Goal: Information Seeking & Learning: Check status

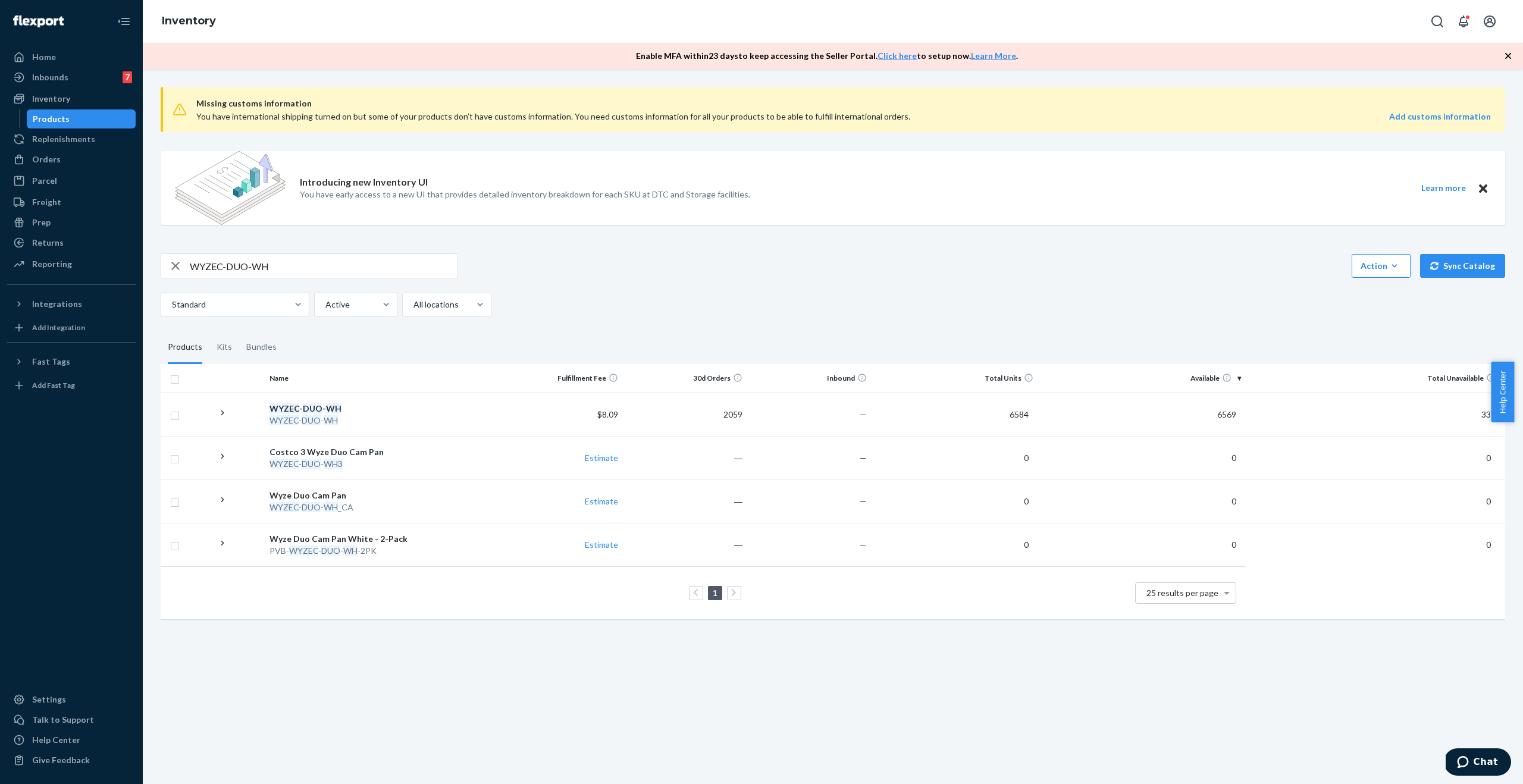
click at [330, 273] on input "WYZEC-DUO-WH" at bounding box center [323, 266] width 268 height 23
paste input "1910859"
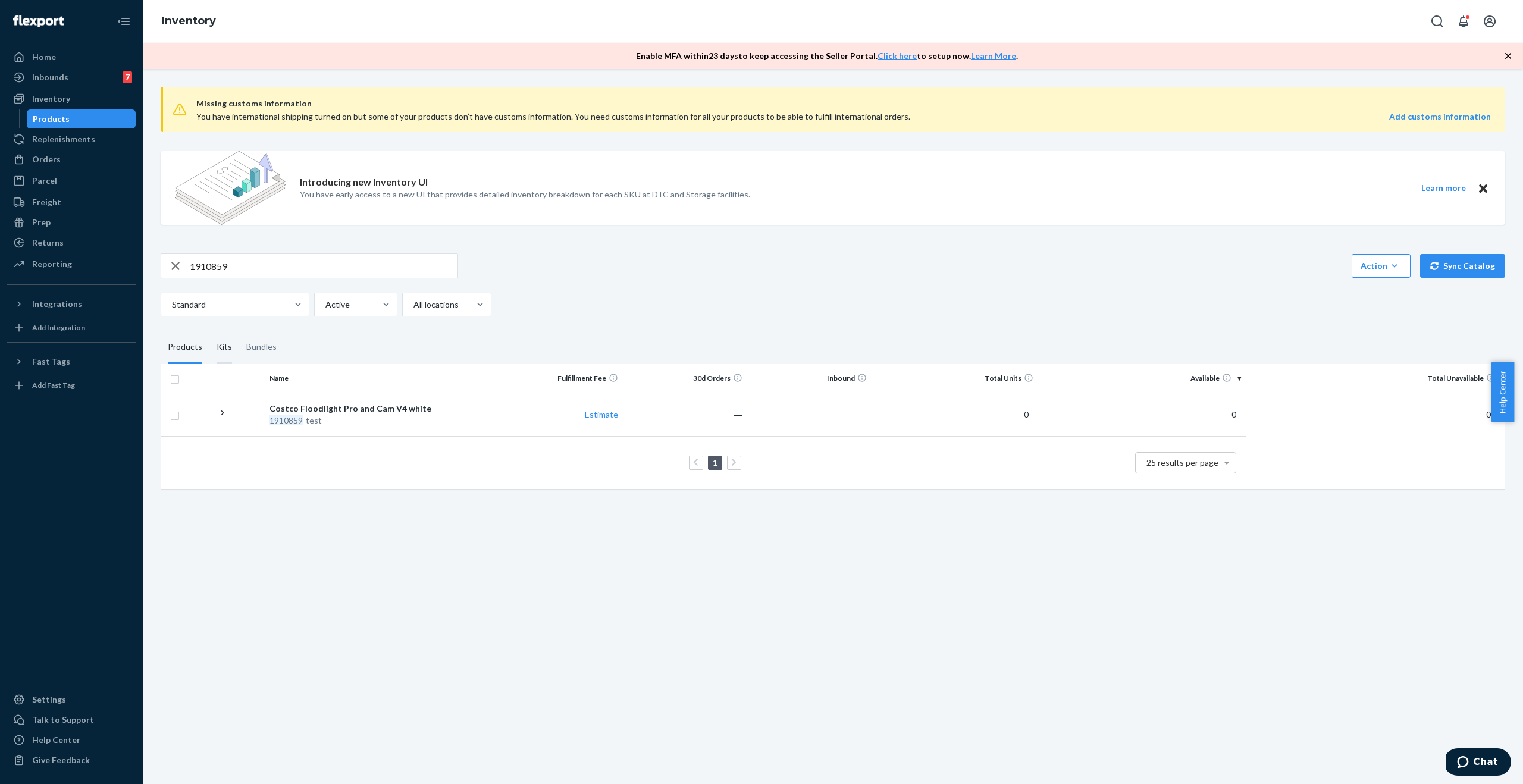
click at [229, 349] on div "Kits" at bounding box center [224, 347] width 16 height 33
click at [210, 331] on input "Kits" at bounding box center [210, 331] width 0 height 0
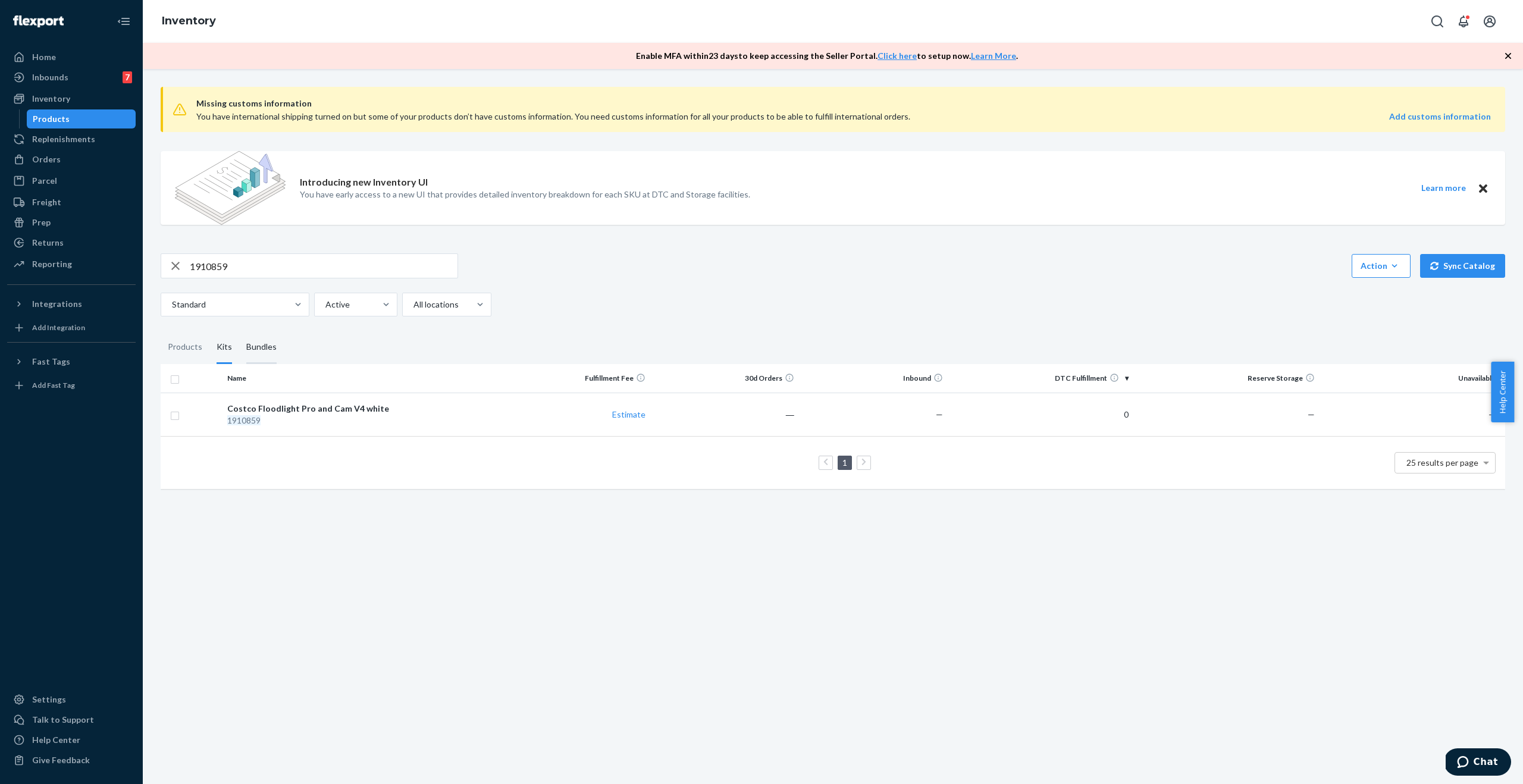
click at [251, 349] on div "Bundles" at bounding box center [261, 347] width 31 height 33
click at [239, 331] on input "Bundles" at bounding box center [239, 331] width 0 height 0
click at [242, 271] on input "1910859" at bounding box center [323, 266] width 268 height 23
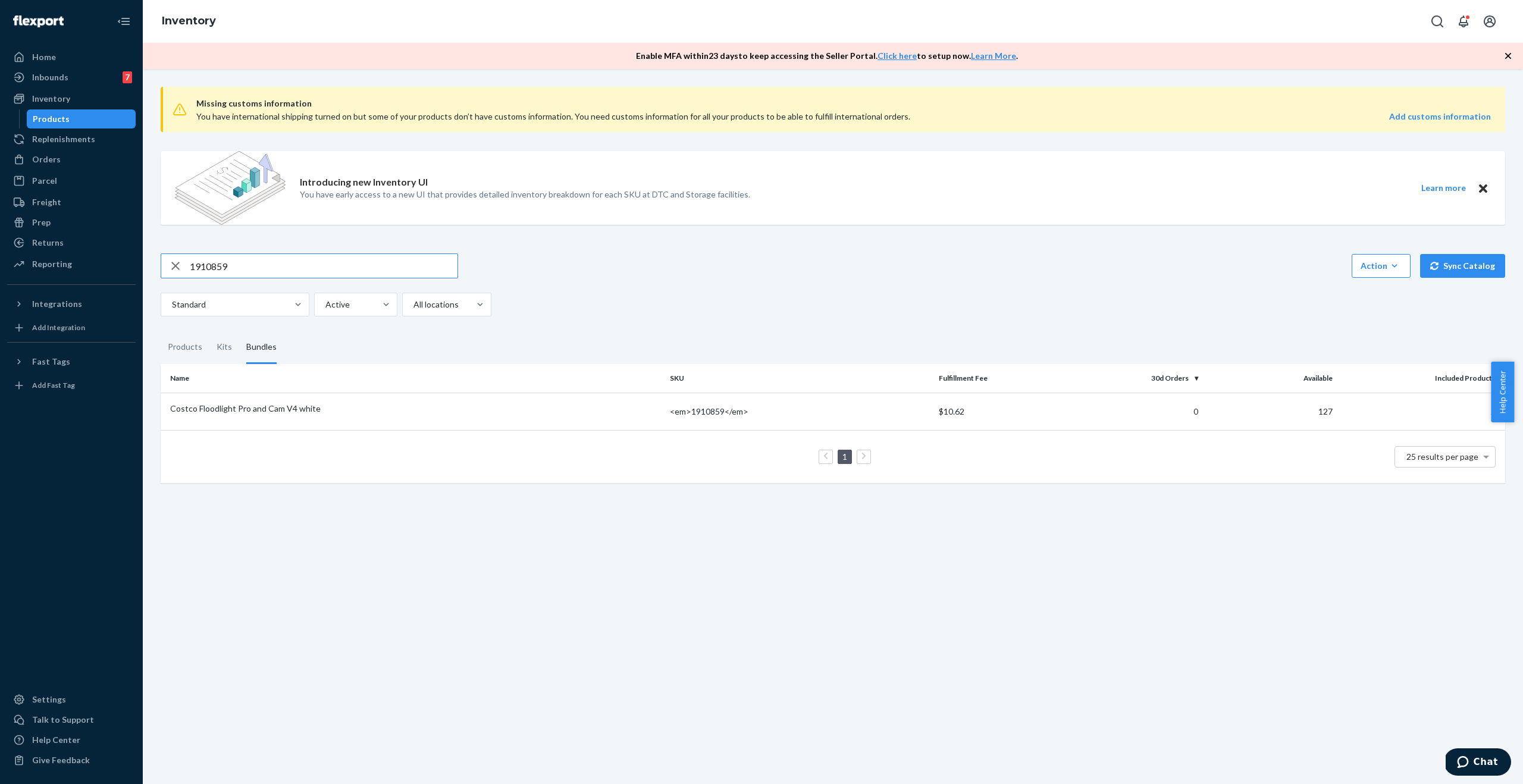
paste input "67206"
type input "1967206"
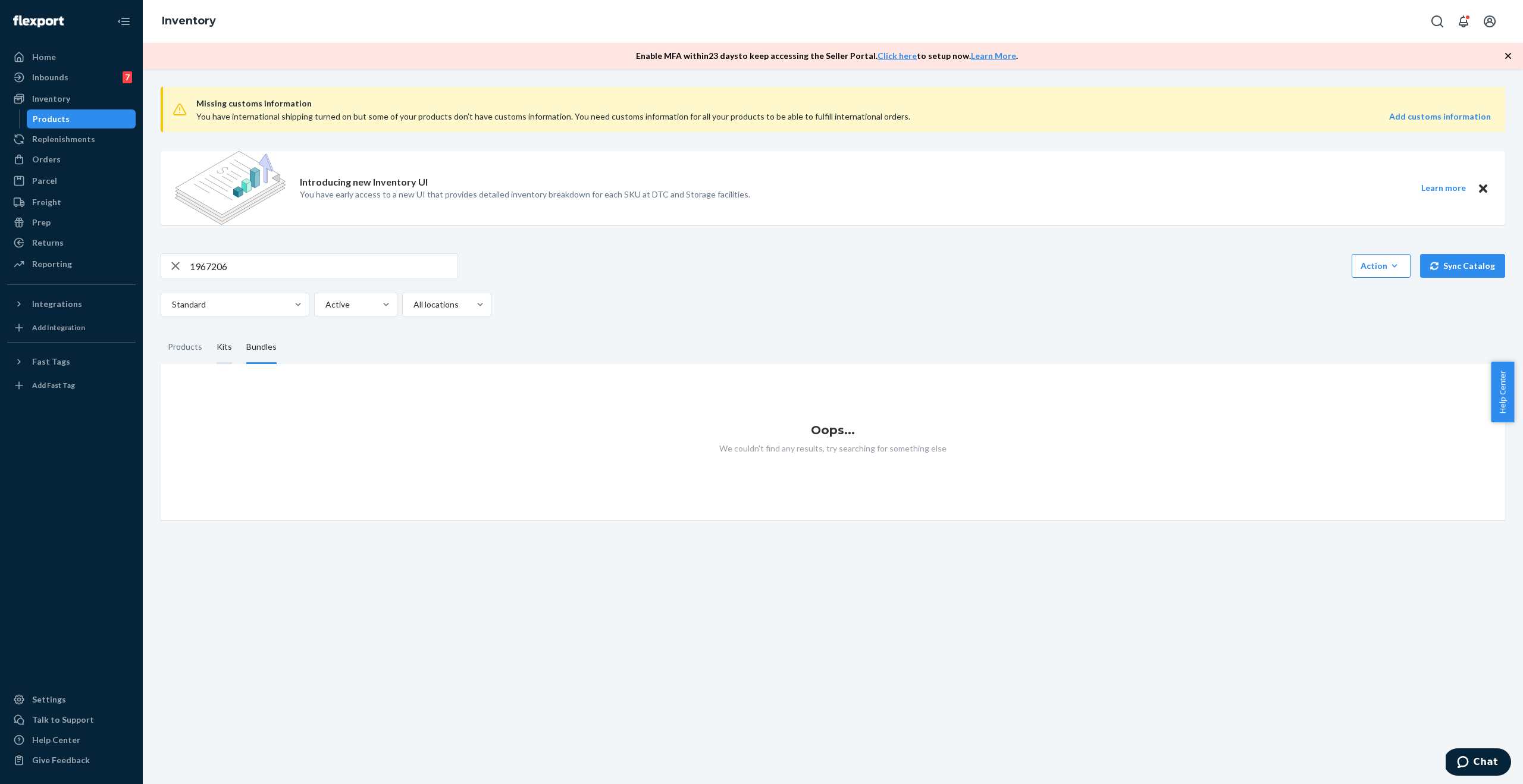
click at [225, 351] on div "Kits" at bounding box center [224, 347] width 16 height 33
click at [210, 331] on input "Kits" at bounding box center [210, 331] width 0 height 0
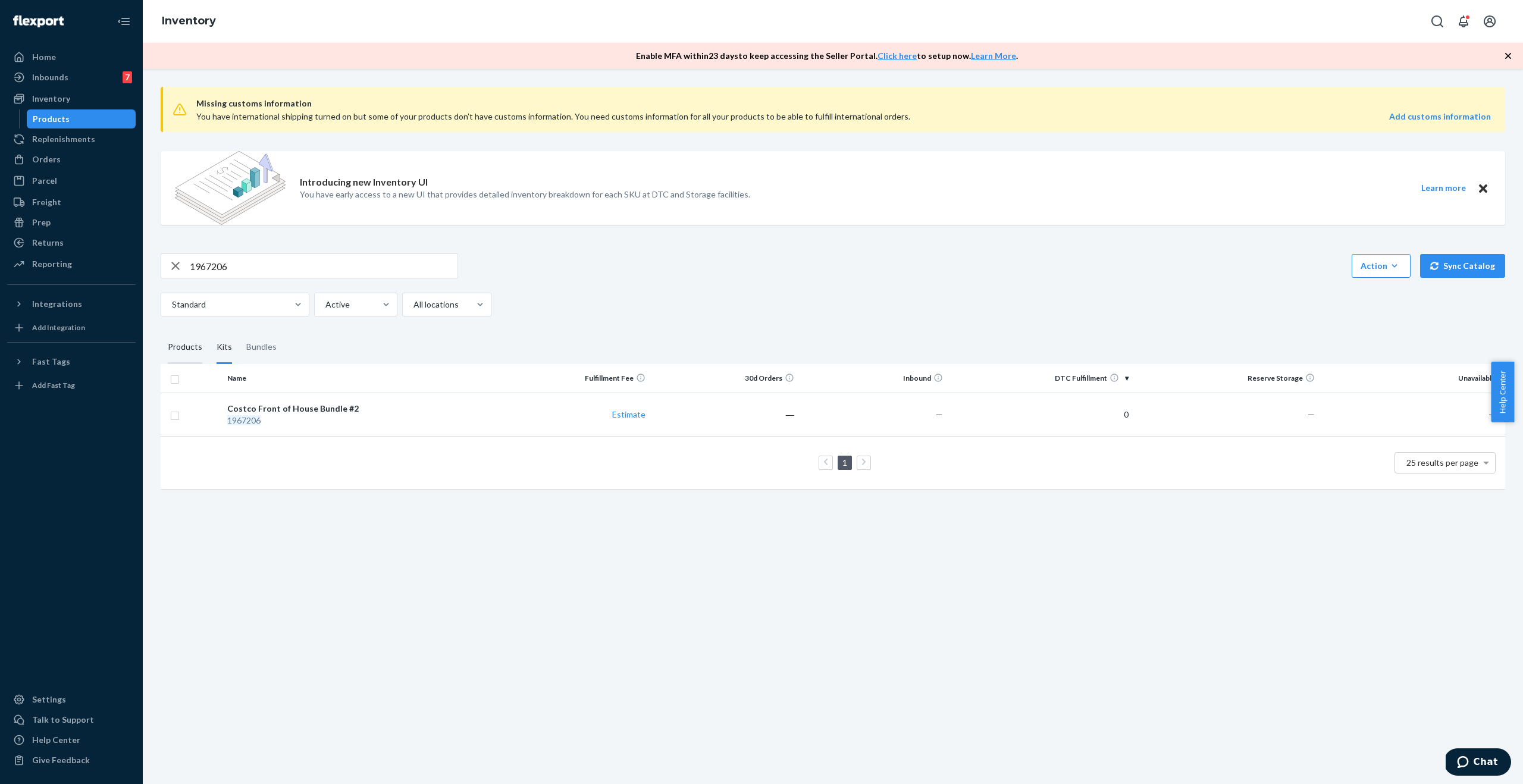
click at [189, 353] on div "Products" at bounding box center [185, 347] width 35 height 33
click at [161, 331] on input "Products" at bounding box center [161, 331] width 0 height 0
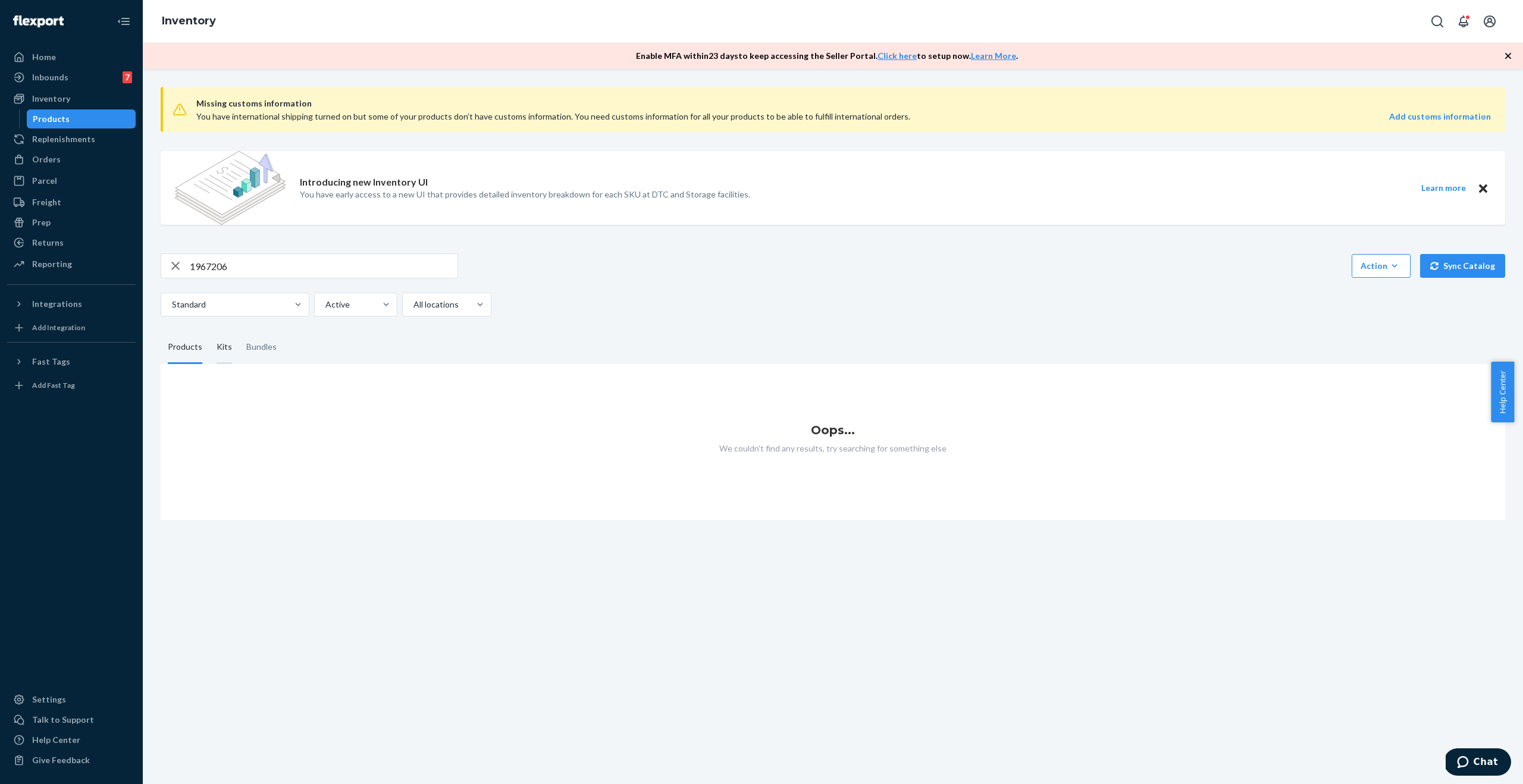
click at [217, 351] on div "Kits" at bounding box center [224, 347] width 16 height 33
click at [210, 331] on input "Kits" at bounding box center [210, 331] width 0 height 0
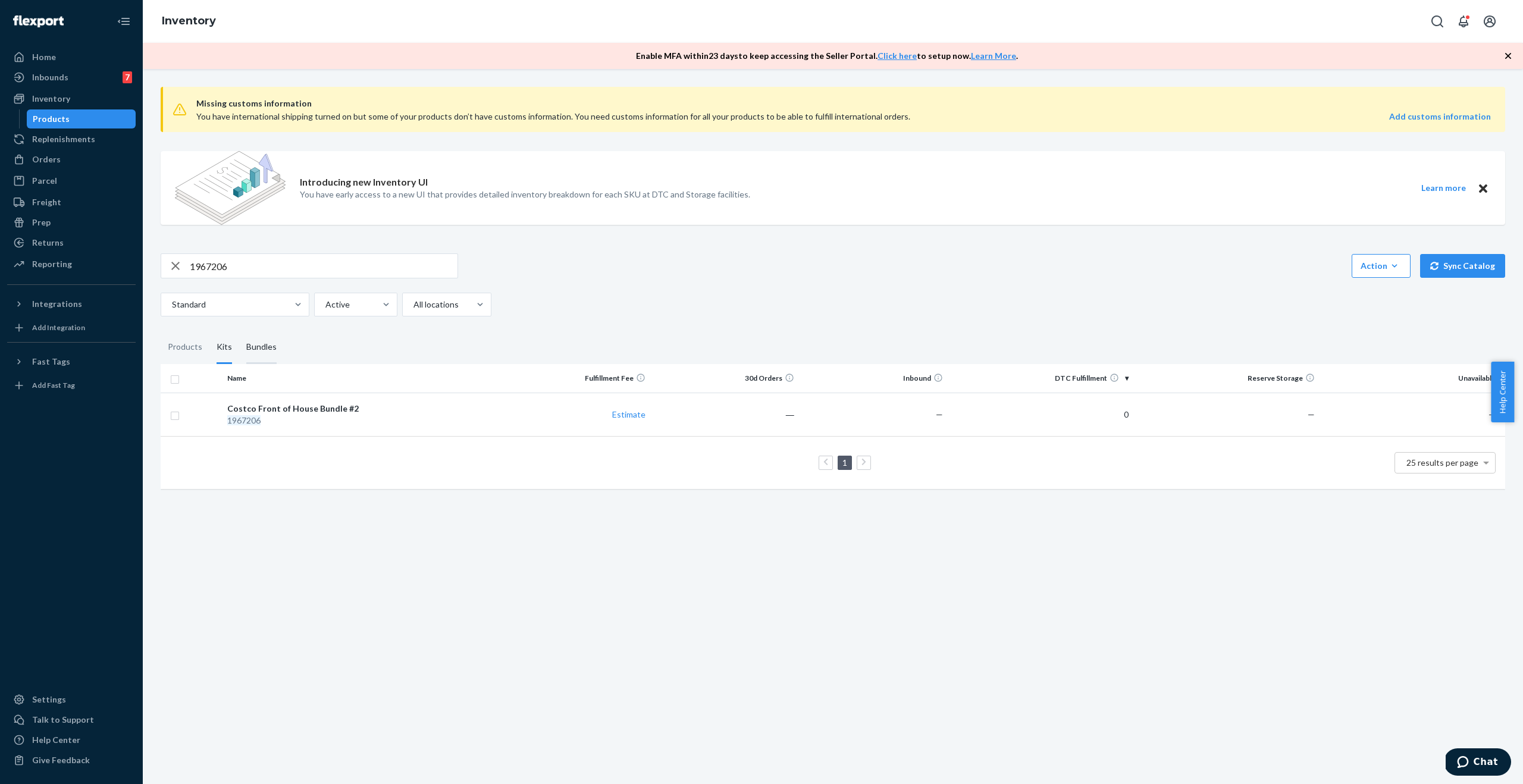
click at [254, 352] on div "Bundles" at bounding box center [261, 347] width 31 height 33
click at [239, 331] on input "Bundles" at bounding box center [239, 331] width 0 height 0
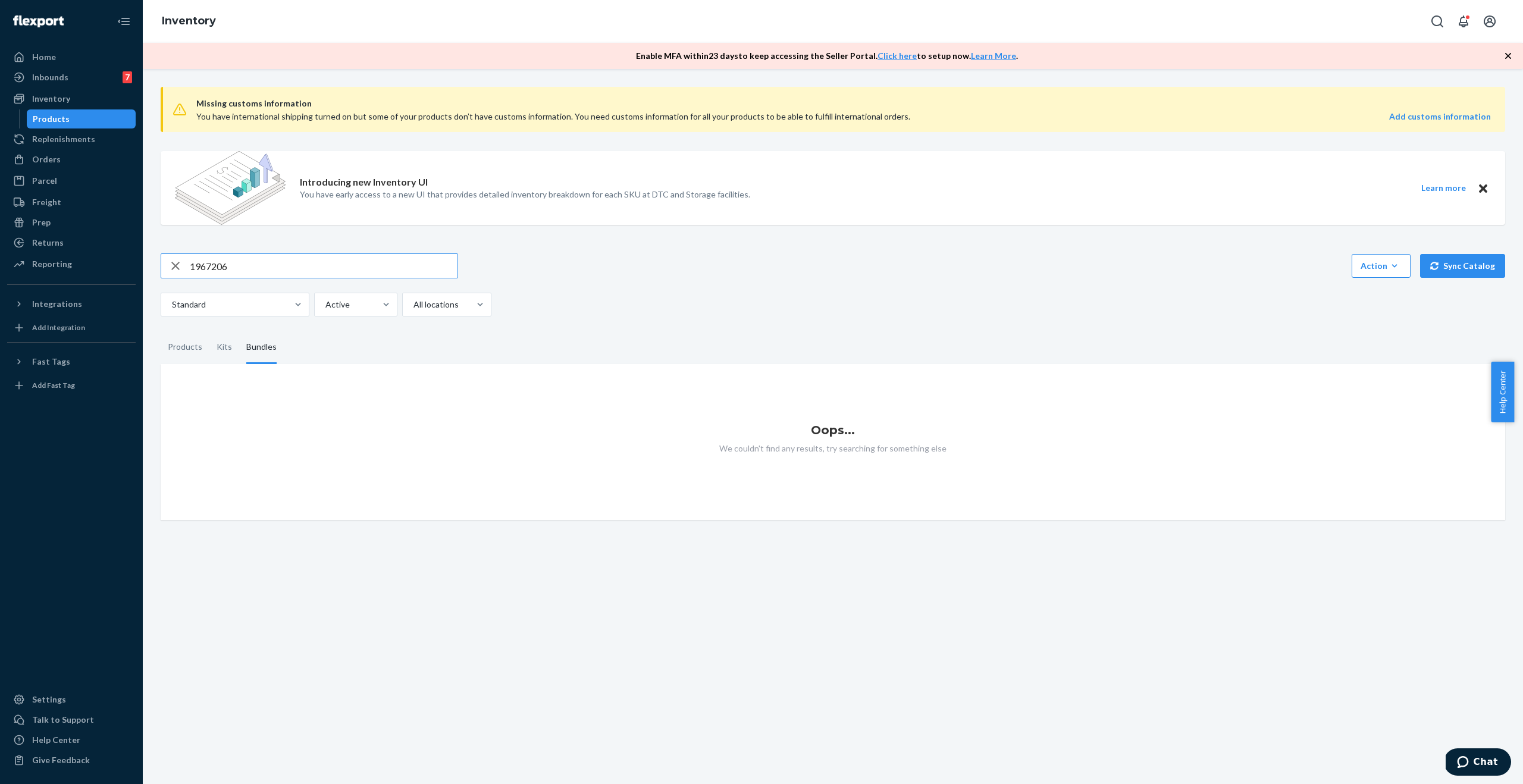
click at [241, 266] on input "1967206" at bounding box center [323, 266] width 268 height 23
click at [219, 263] on input "text" at bounding box center [323, 266] width 268 height 23
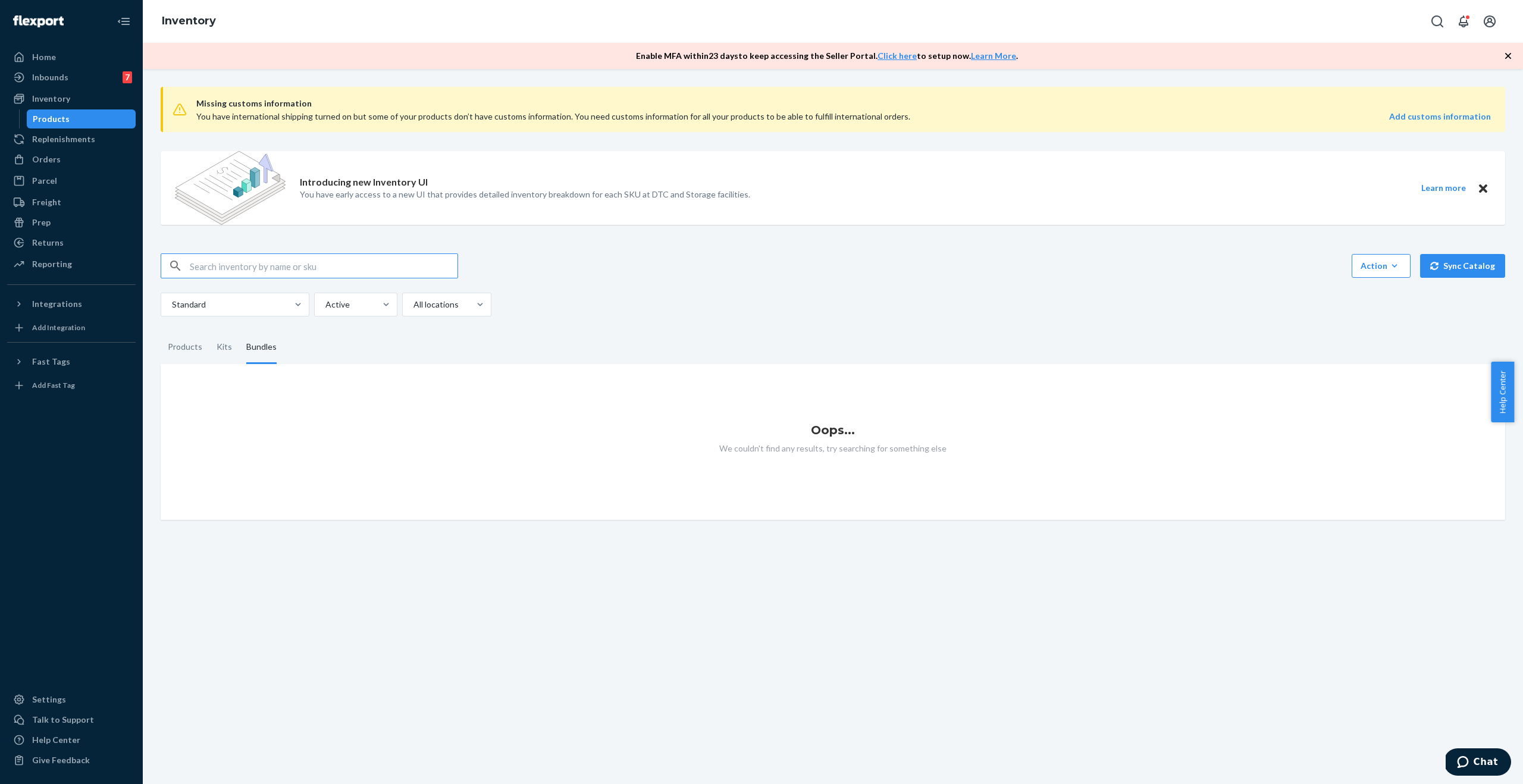
paste input "WVDB-DUO-BL"
click at [179, 345] on div "Products" at bounding box center [185, 347] width 35 height 33
click at [161, 331] on input "Products" at bounding box center [161, 331] width 0 height 0
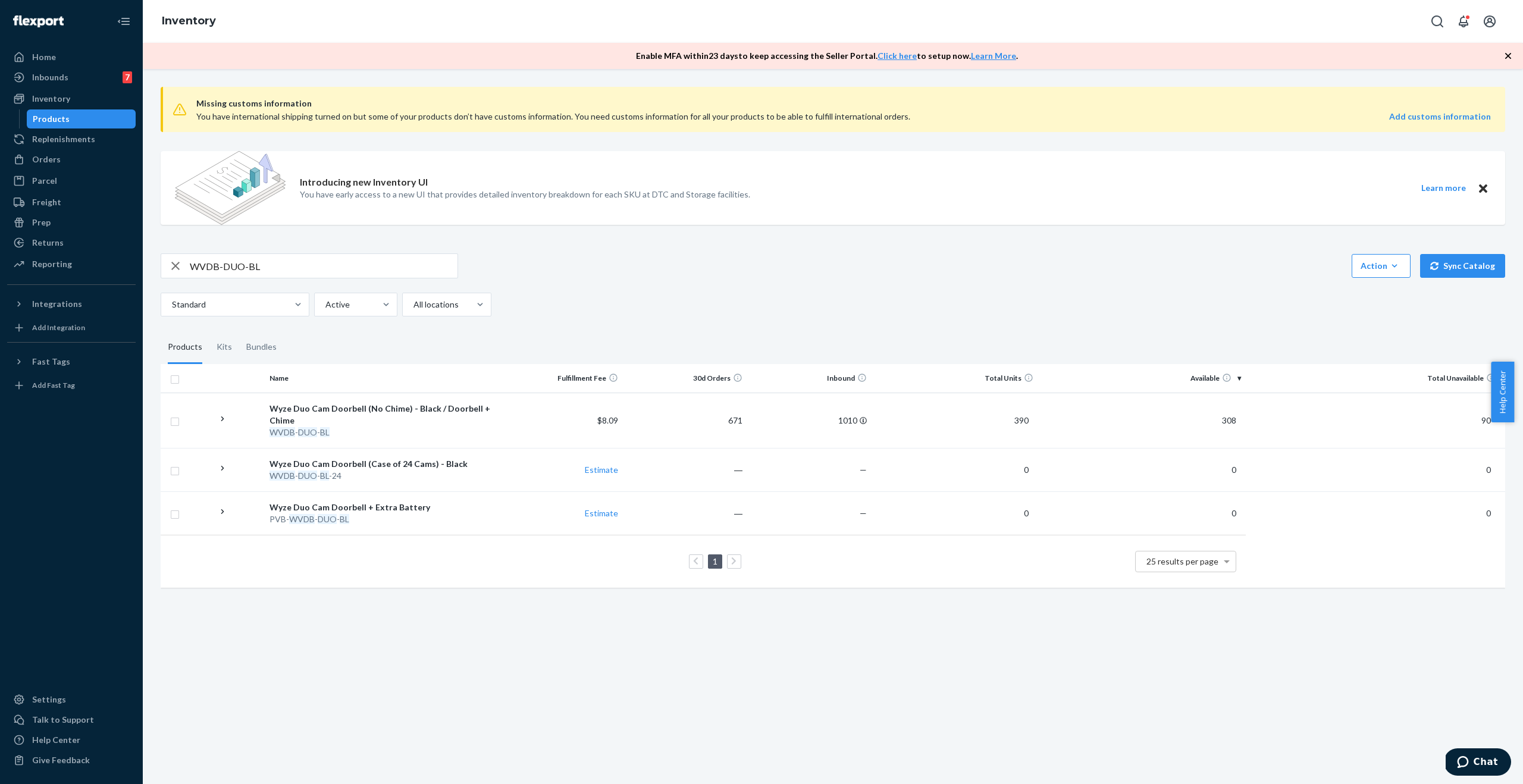
click at [273, 276] on input "WVDB-DUO-BL" at bounding box center [323, 266] width 268 height 23
click at [279, 263] on input "WVDB-DUO-BL" at bounding box center [323, 266] width 268 height 23
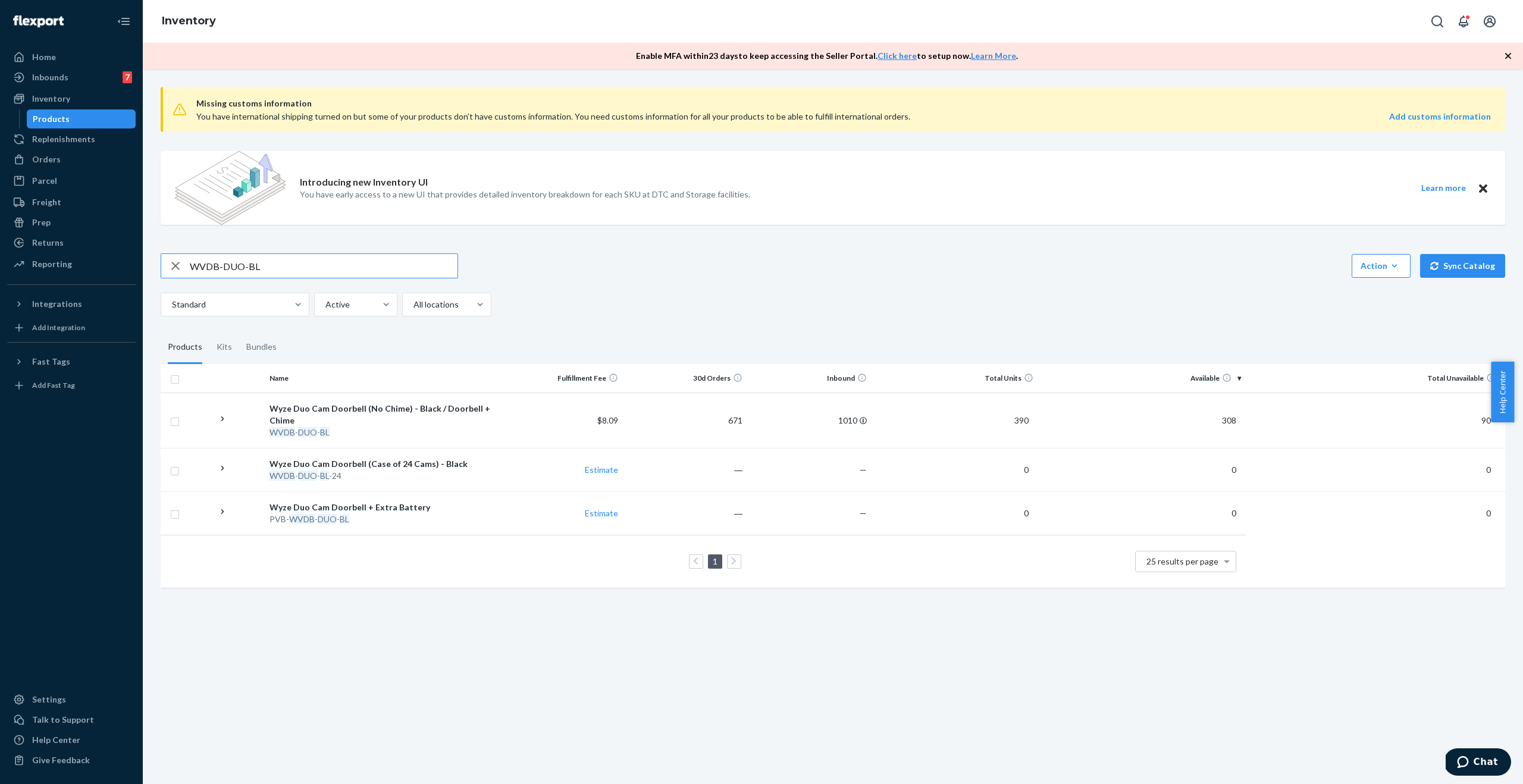
click at [279, 263] on input "WVDB-DUO-BL" at bounding box center [323, 266] width 268 height 23
paste input "1975281"
type input "1975281"
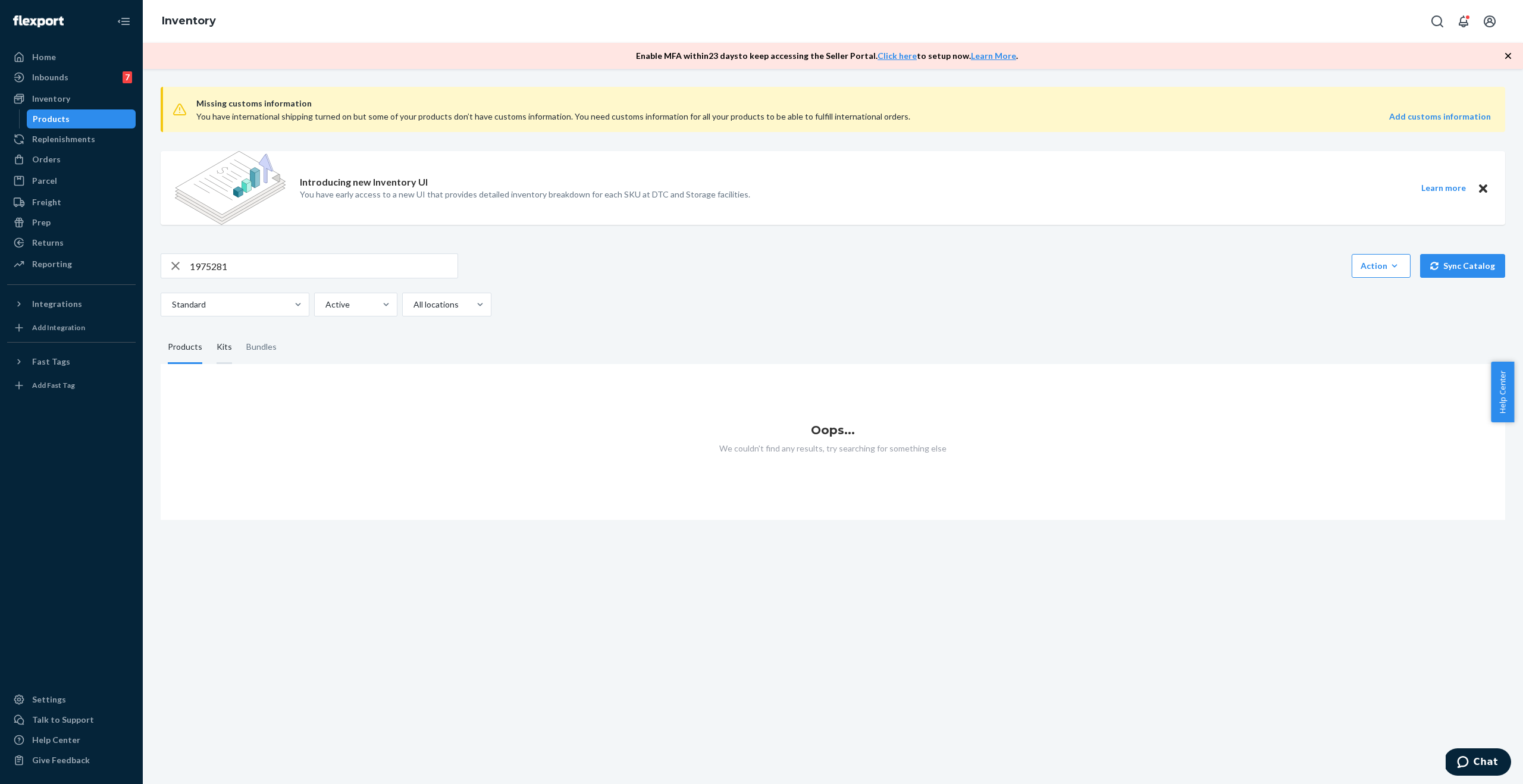
click at [223, 348] on div "Kits" at bounding box center [224, 347] width 16 height 33
click at [210, 331] on input "Kits" at bounding box center [210, 331] width 0 height 0
click at [264, 353] on div "Bundles" at bounding box center [261, 347] width 31 height 33
click at [239, 331] on input "Bundles" at bounding box center [239, 331] width 0 height 0
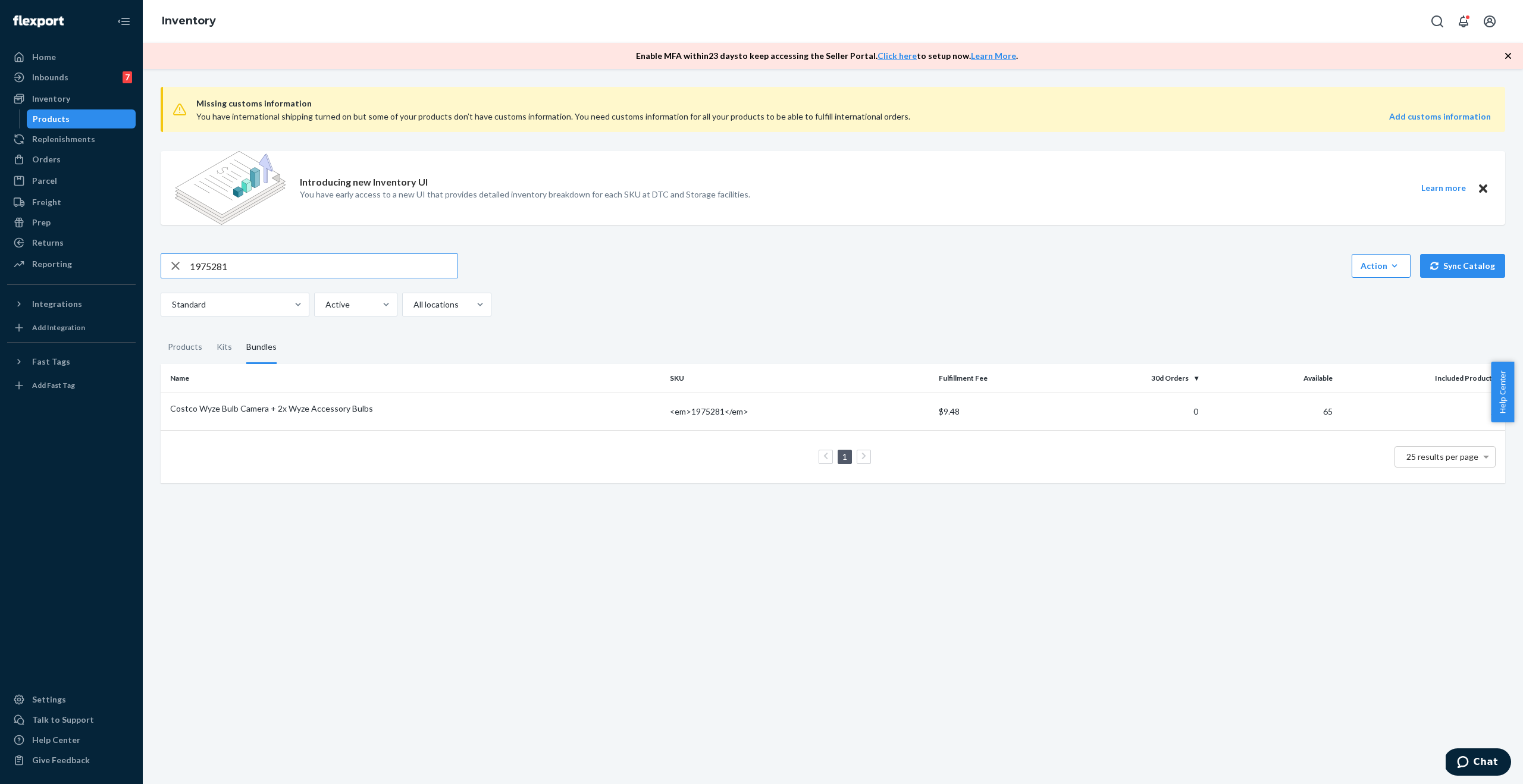
click at [249, 263] on input "1975281" at bounding box center [323, 266] width 268 height 23
click at [202, 352] on div "Products" at bounding box center [185, 347] width 49 height 33
click at [161, 331] on input "Products" at bounding box center [161, 331] width 0 height 0
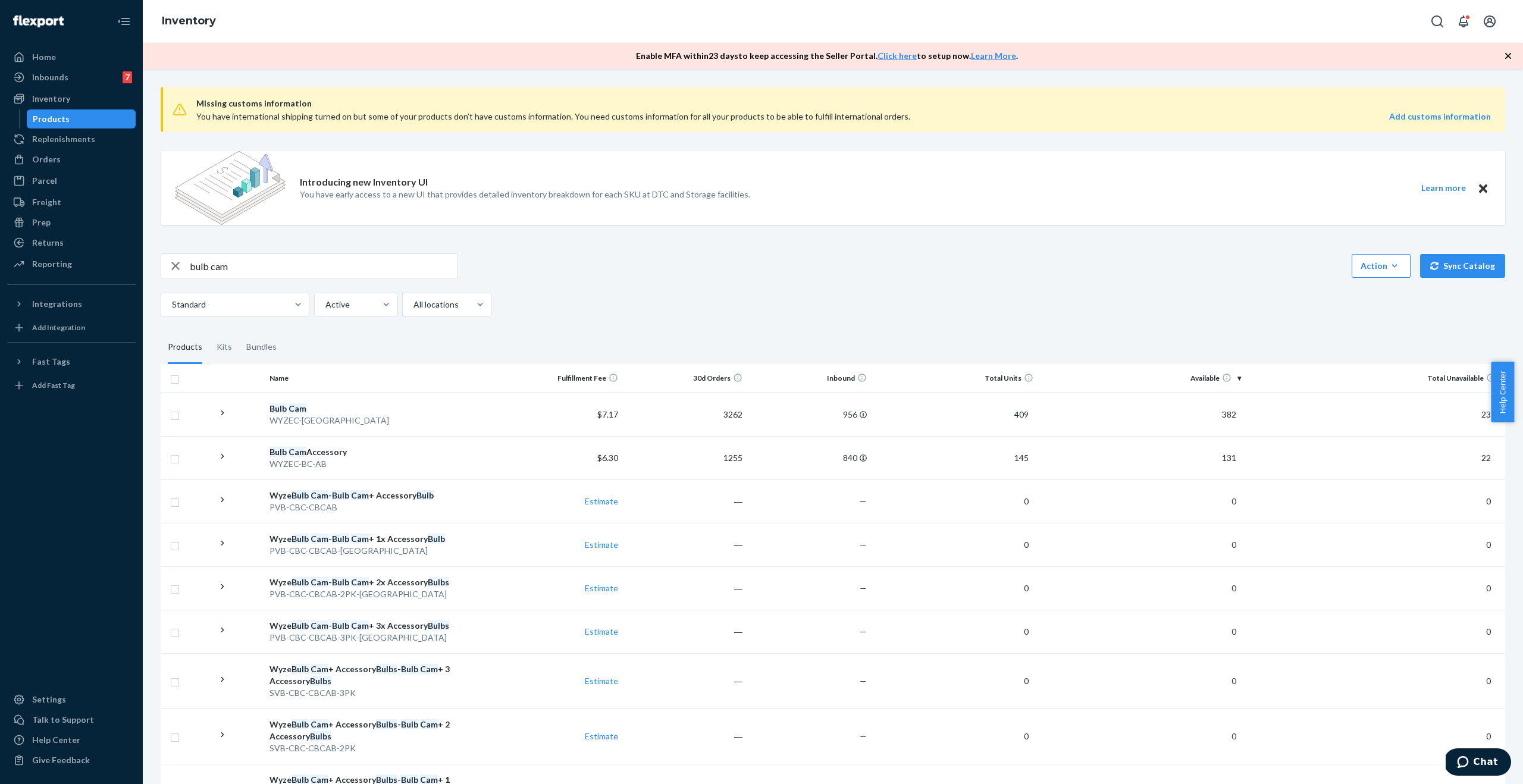
click at [267, 272] on input "bulb cam" at bounding box center [323, 266] width 268 height 23
paste input "1975283"
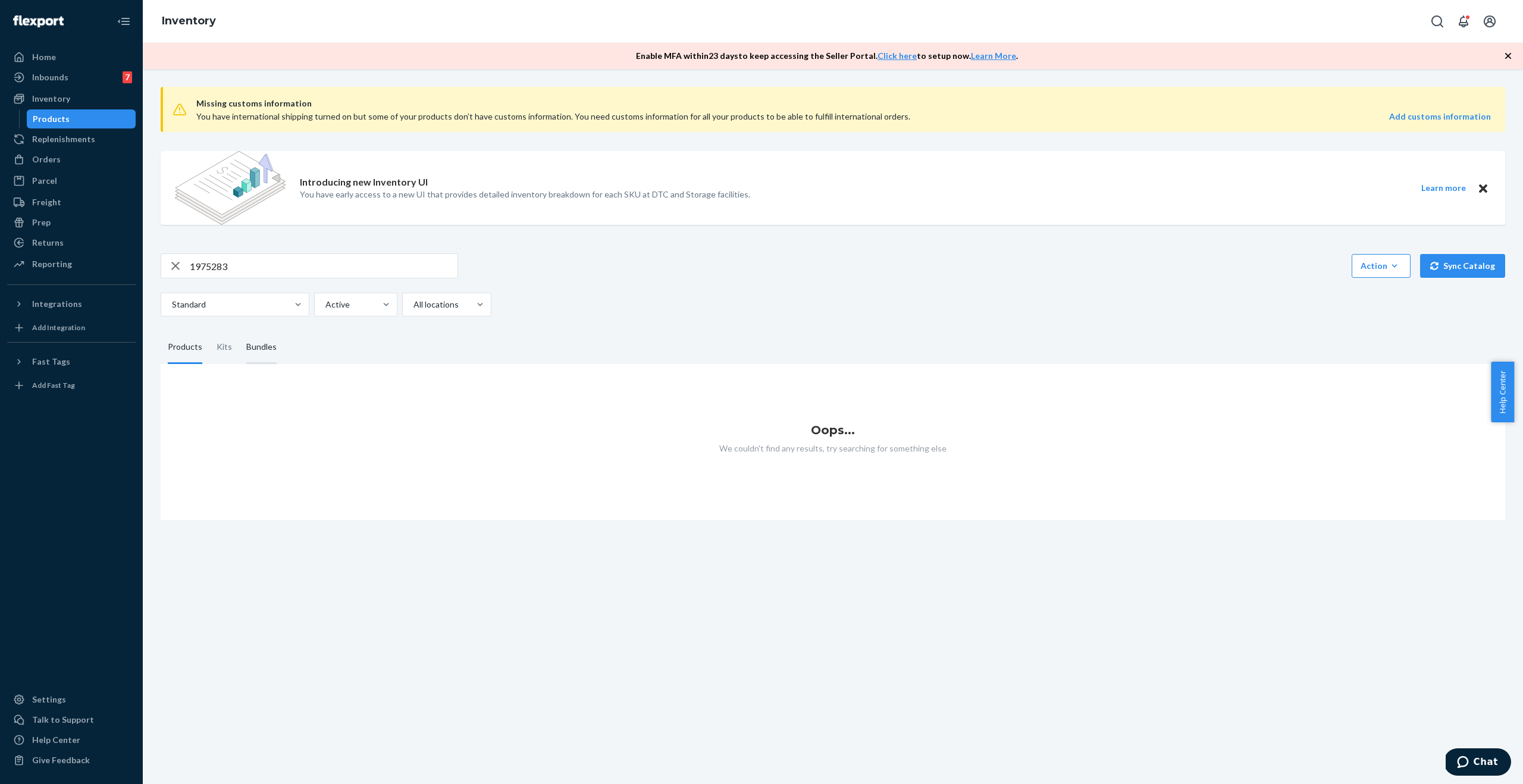
click at [262, 351] on div "Bundles" at bounding box center [261, 347] width 31 height 33
click at [239, 331] on input "Bundles" at bounding box center [239, 331] width 0 height 0
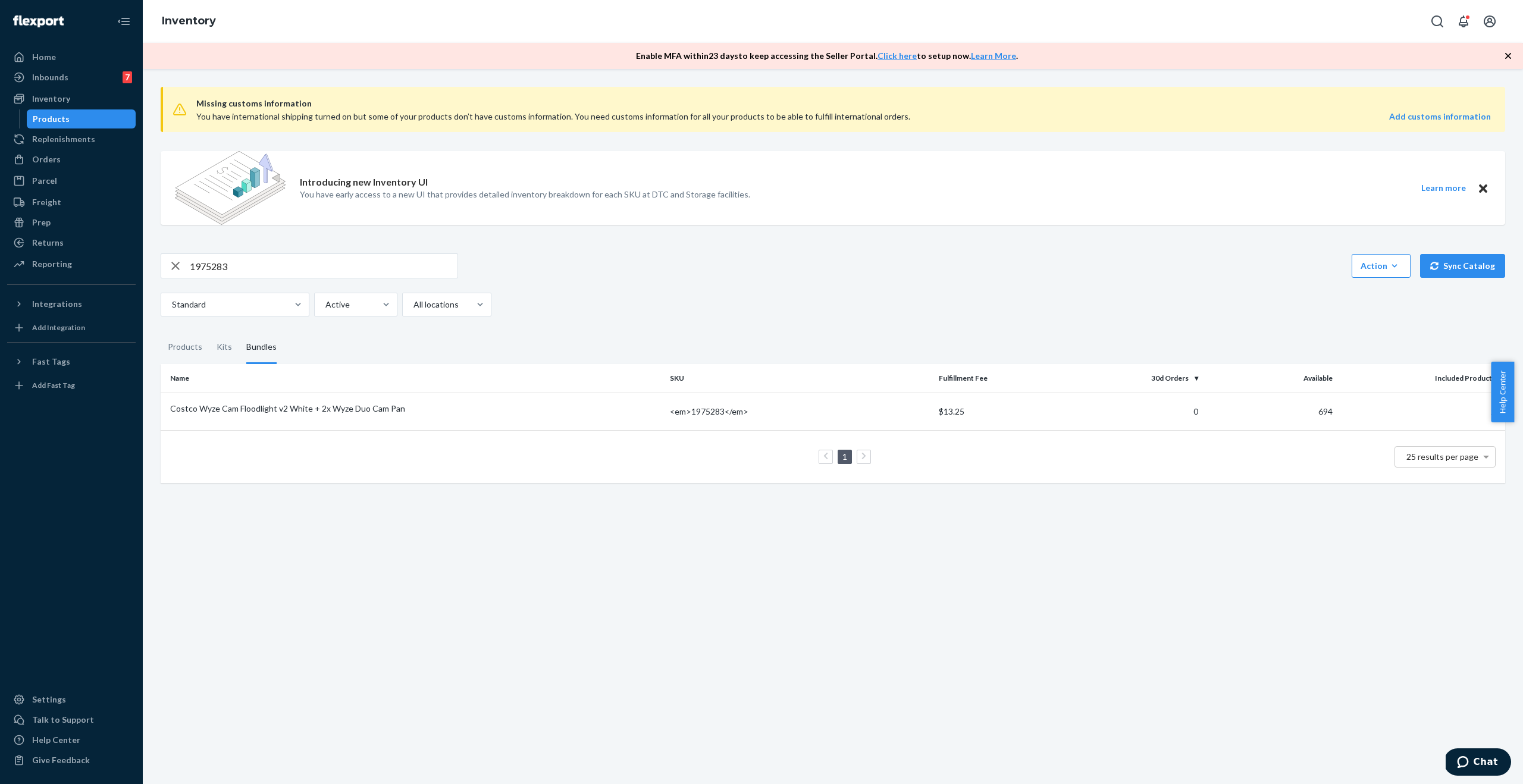
click at [273, 259] on input "1975283" at bounding box center [323, 266] width 268 height 23
paste input "4"
click at [255, 267] on input "1975284" at bounding box center [323, 266] width 268 height 23
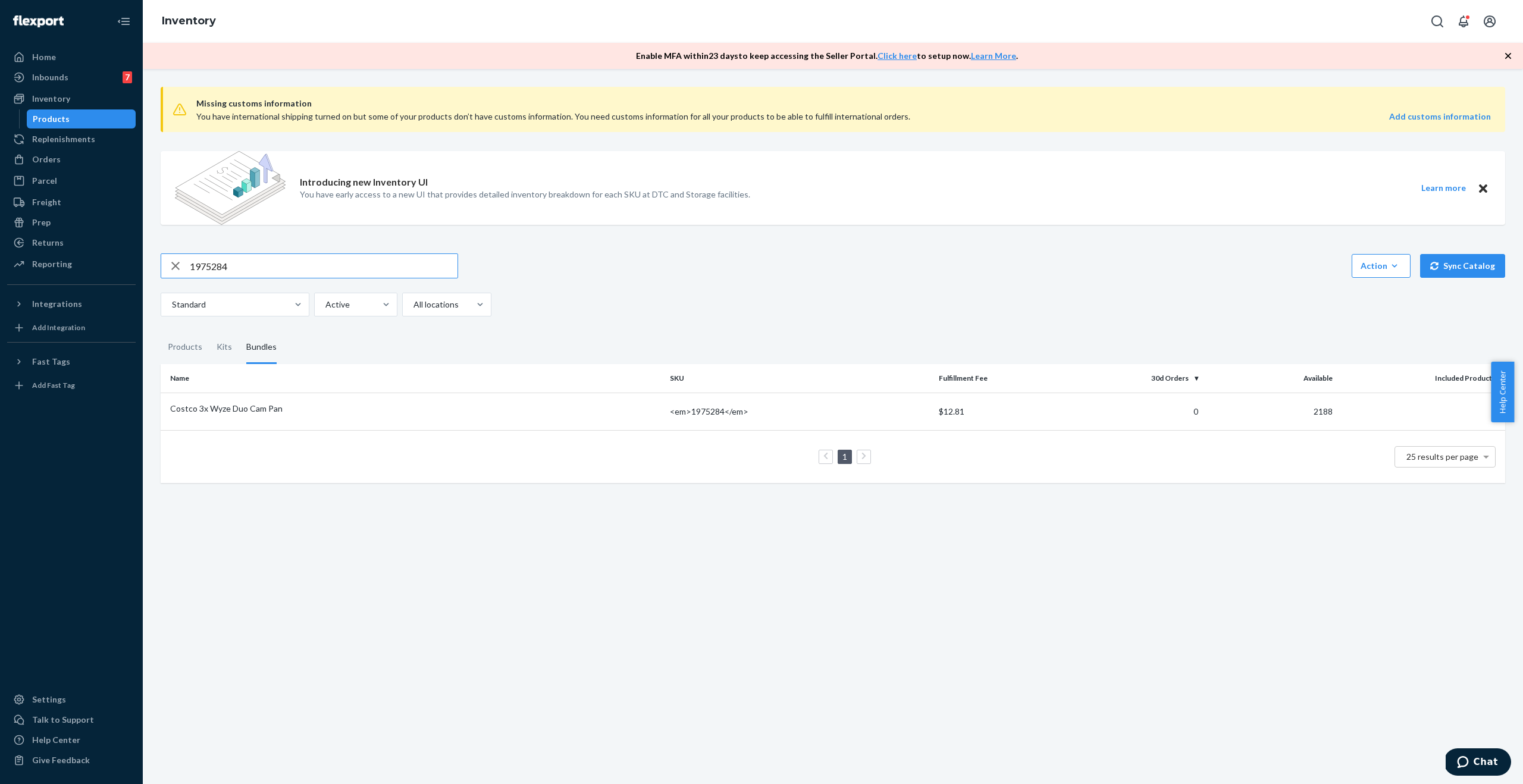
click at [255, 267] on input "1975284" at bounding box center [323, 266] width 268 height 23
paste input "7719"
click at [260, 257] on input "1977719" at bounding box center [323, 266] width 268 height 23
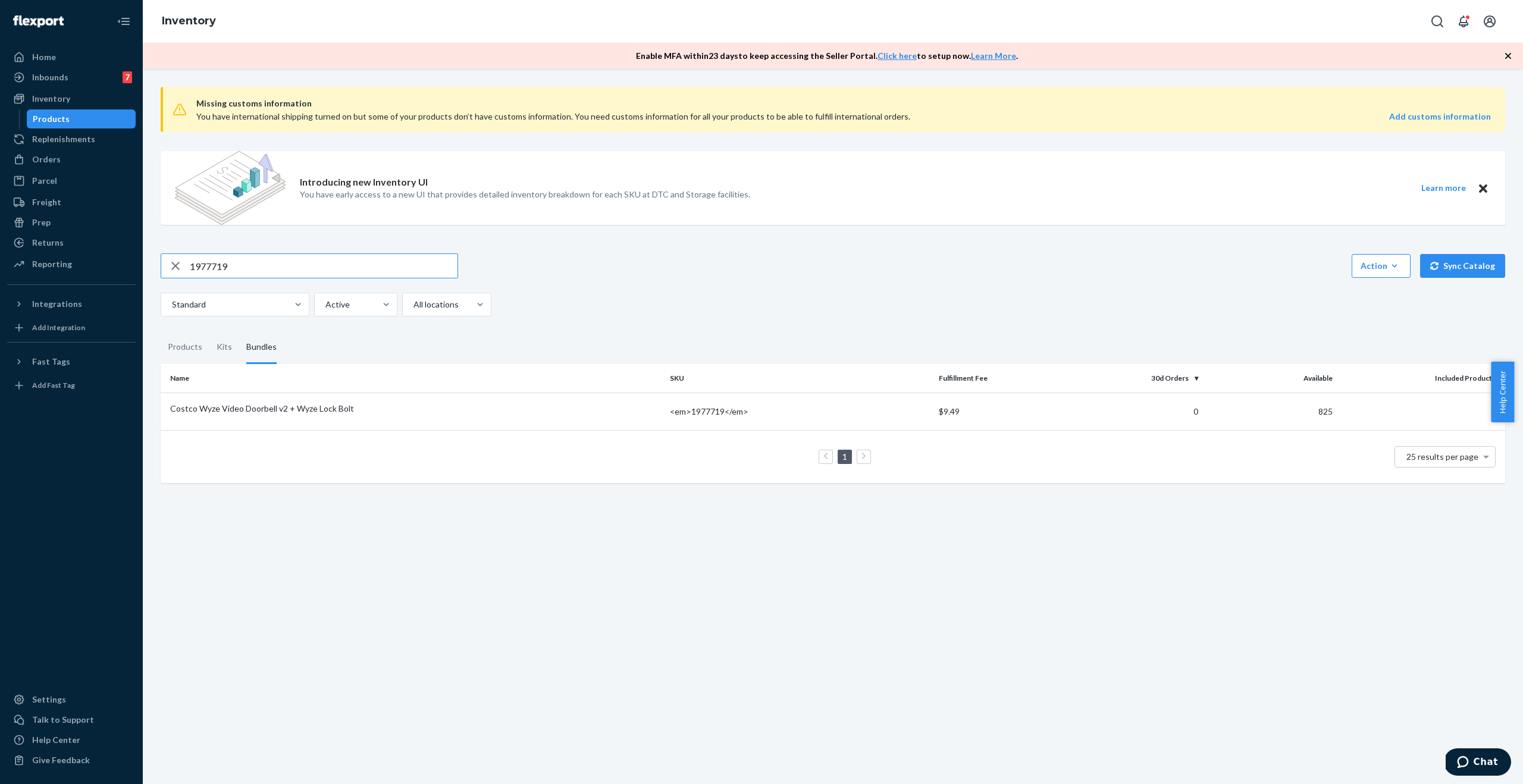
click at [260, 257] on input "1977719" at bounding box center [323, 266] width 268 height 23
paste input "67206"
type input "1967206"
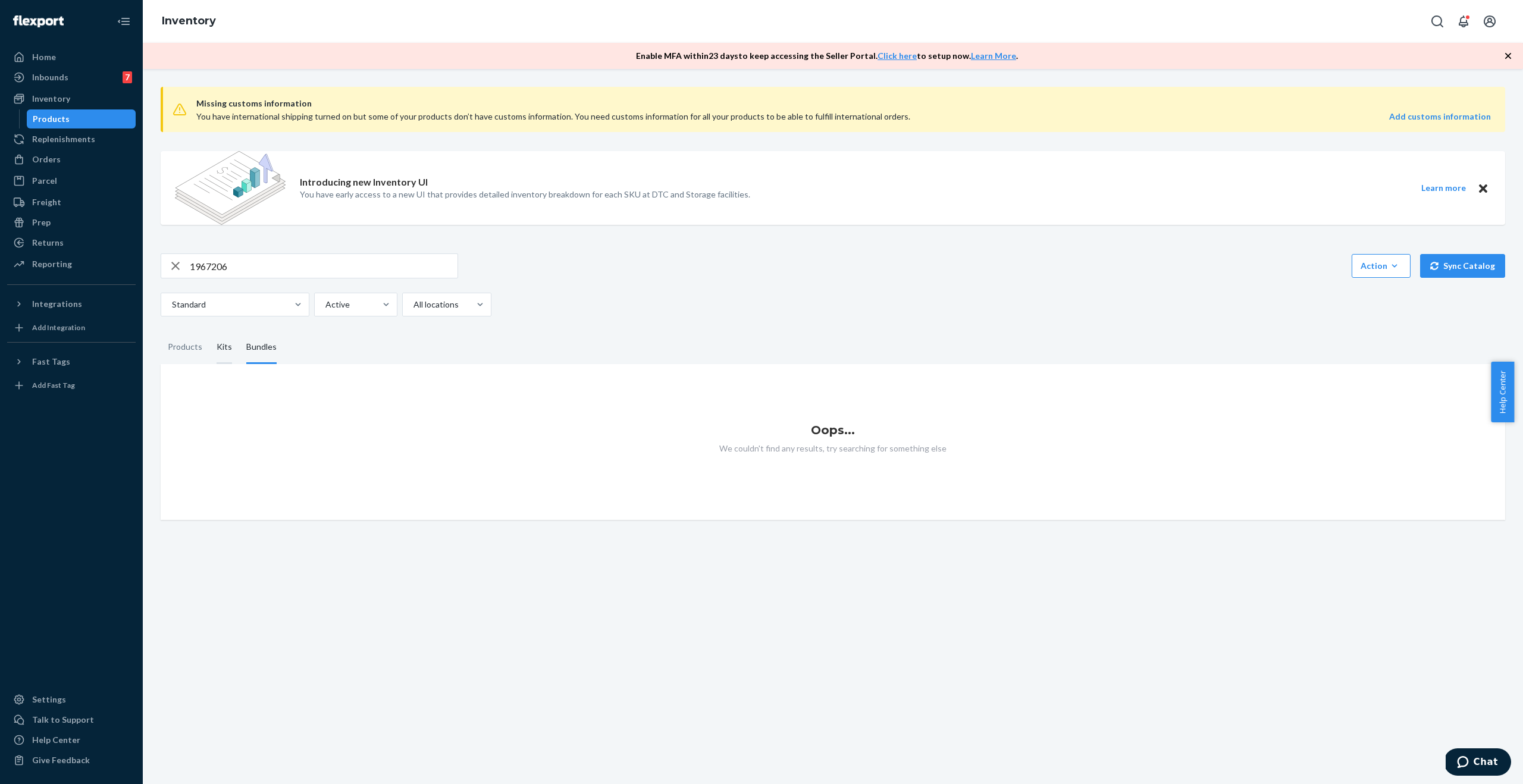
click at [219, 350] on div "Kits" at bounding box center [224, 347] width 16 height 33
click at [210, 331] on input "Kits" at bounding box center [210, 331] width 0 height 0
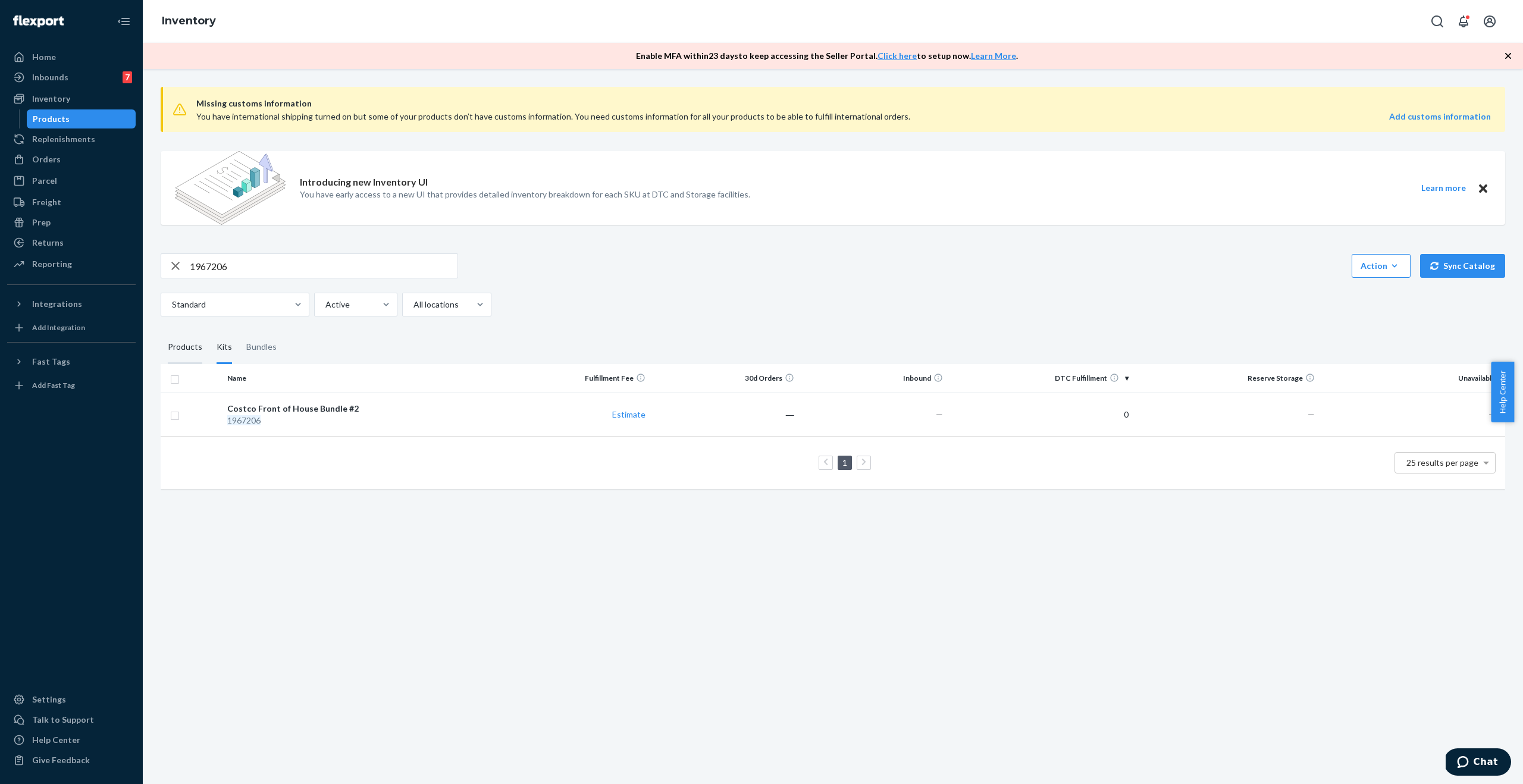
click at [175, 349] on div "Products" at bounding box center [185, 347] width 35 height 33
click at [161, 331] on input "Products" at bounding box center [161, 331] width 0 height 0
